Goal: Find specific page/section: Find specific page/section

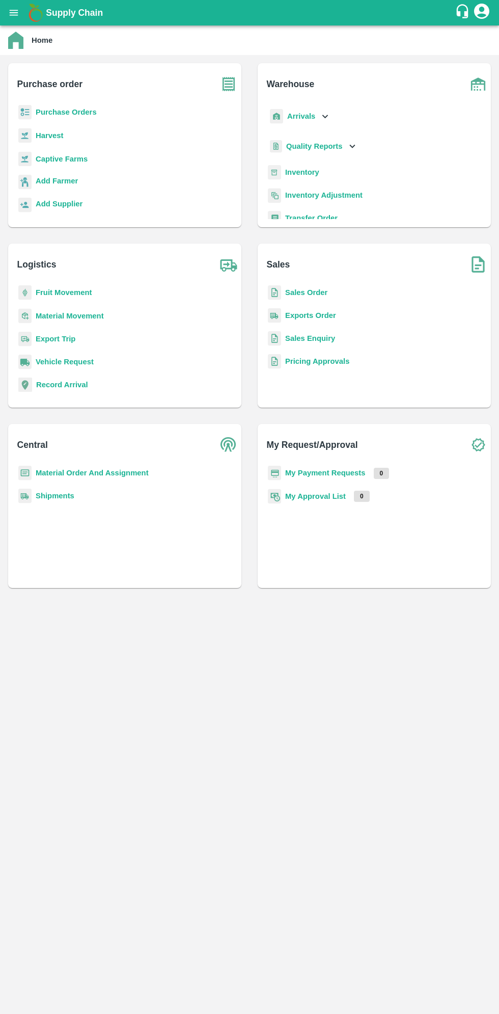
click at [13, 13] on icon "open drawer" at bounding box center [14, 13] width 9 height 6
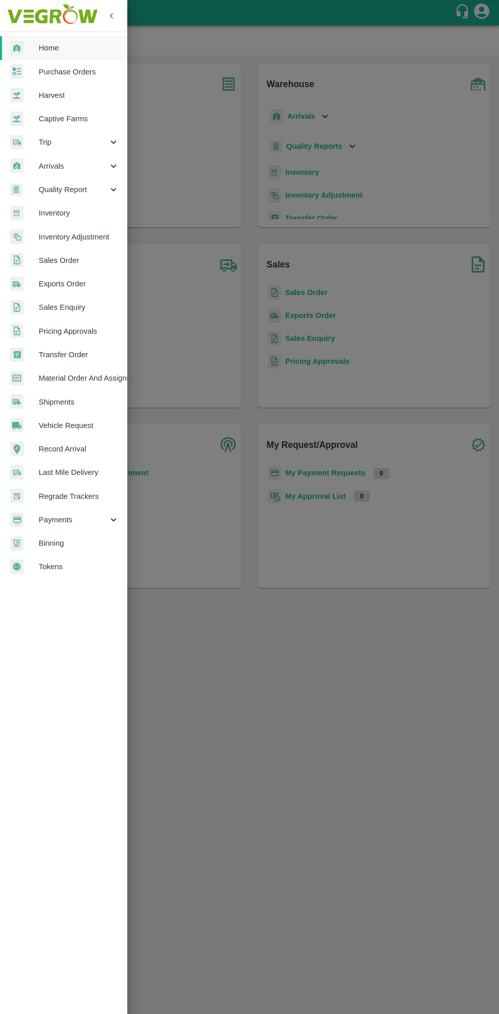
click at [48, 165] on span "Arrivals" at bounding box center [73, 166] width 69 height 11
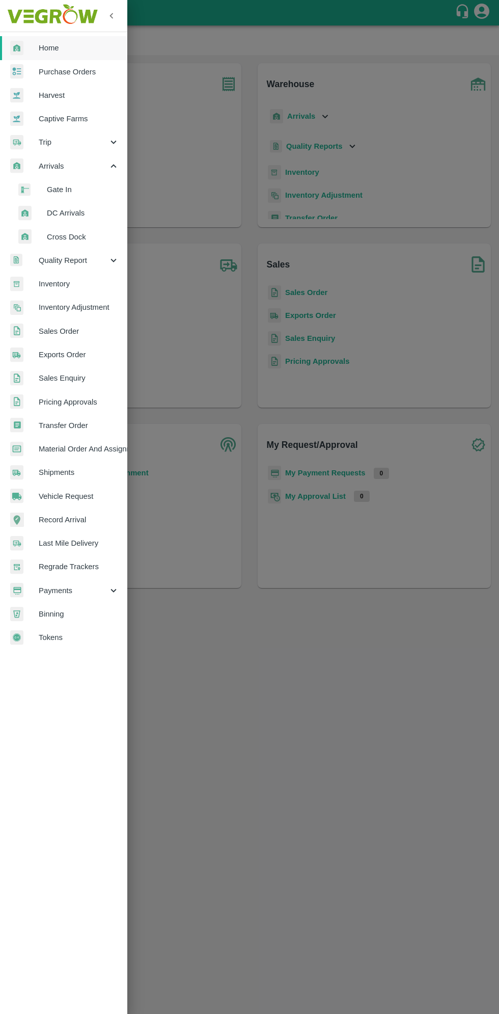
click at [58, 210] on span "DC Arrivals" at bounding box center [83, 212] width 72 height 11
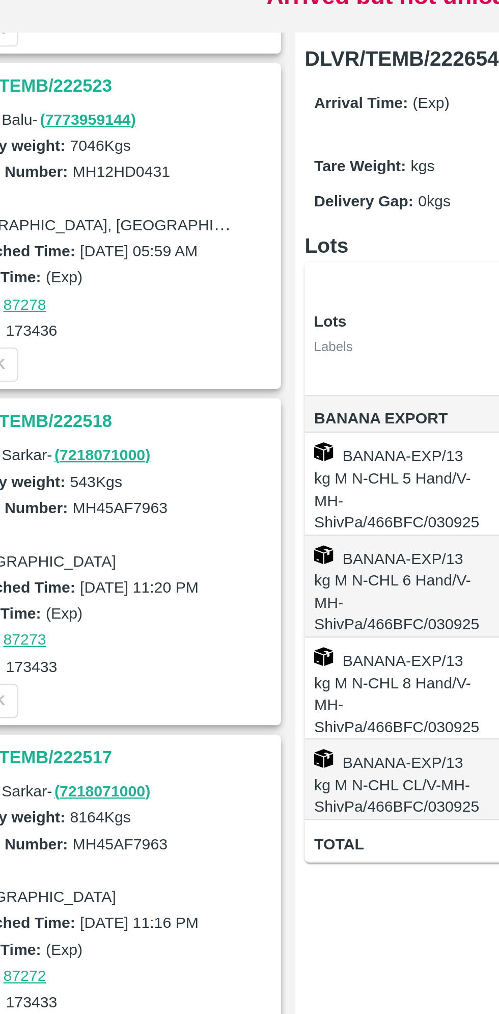
scroll to position [1156, 0]
